Goal: Task Accomplishment & Management: Use online tool/utility

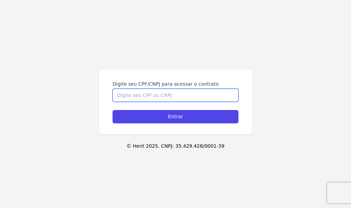
click at [176, 95] on input "Digite seu CPF/CNPJ para acessar o contrato" at bounding box center [176, 95] width 126 height 13
type input "1"
type input "2"
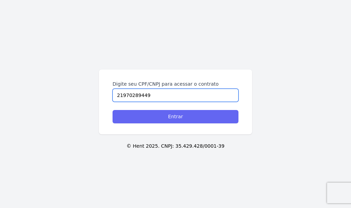
type input "21970289449"
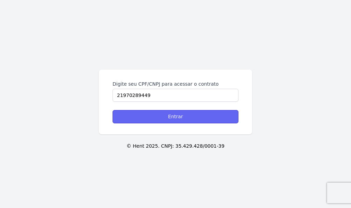
click at [173, 117] on input "Entrar" at bounding box center [176, 116] width 126 height 13
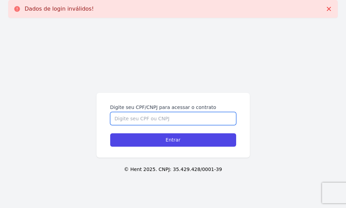
click at [168, 117] on input "Digite seu CPF/CNPJ para acessar o contrato" at bounding box center [173, 118] width 126 height 13
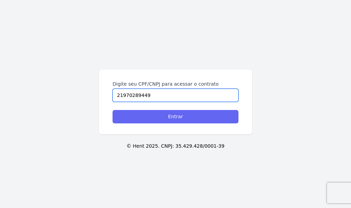
type input "21970289449"
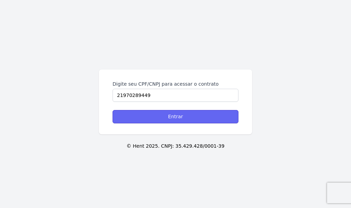
click at [177, 117] on input "Entrar" at bounding box center [176, 116] width 126 height 13
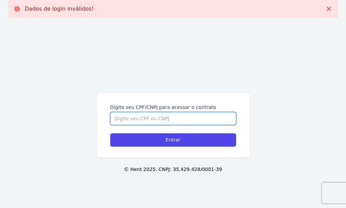
click at [177, 121] on input "Digite seu CPF/CNPJ para acessar o contrato" at bounding box center [173, 118] width 126 height 13
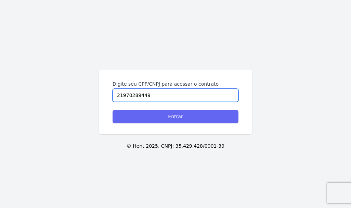
type input "21970289449"
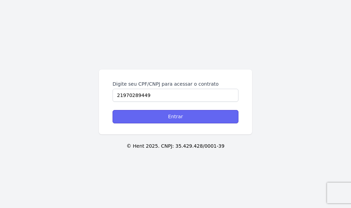
click at [177, 117] on input "Entrar" at bounding box center [176, 116] width 126 height 13
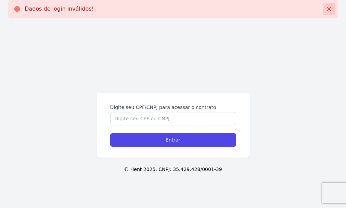
click at [329, 8] on icon at bounding box center [328, 8] width 7 height 7
